Goal: Find specific page/section: Find specific page/section

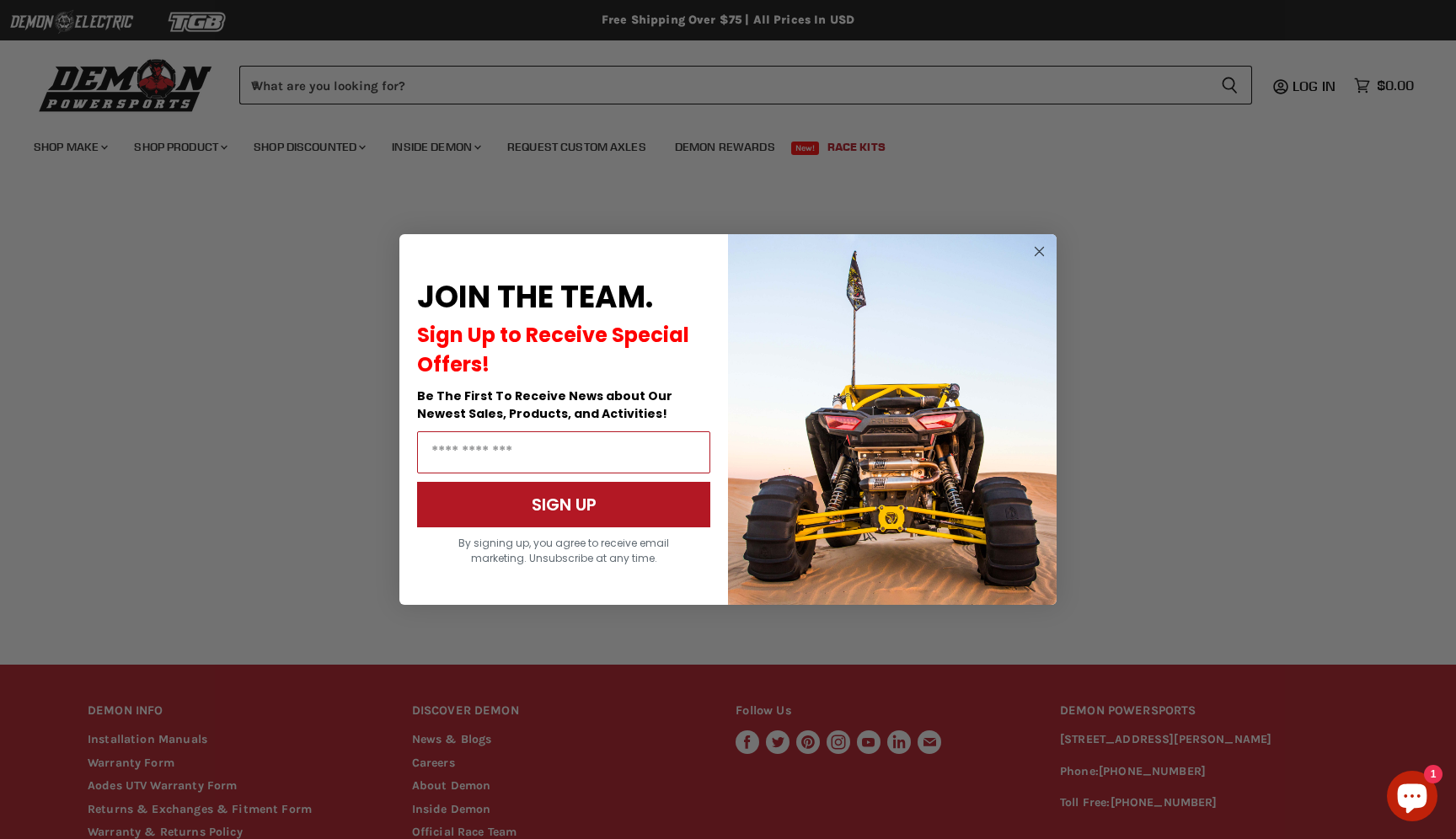
scroll to position [171, 0]
